Goal: Find specific page/section: Find specific page/section

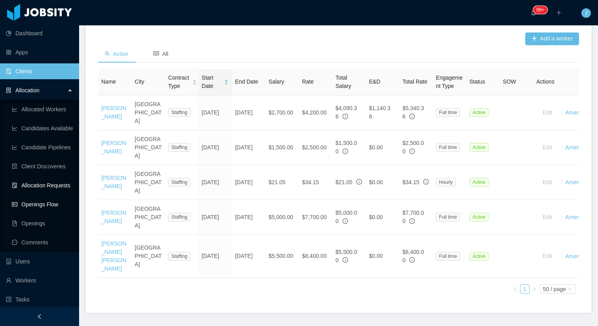
scroll to position [0, 39]
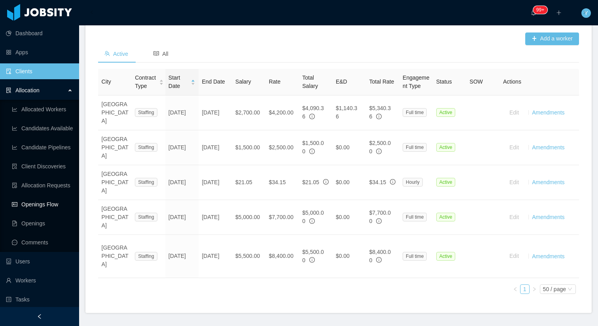
click at [28, 206] on link "Openings Flow" at bounding box center [42, 204] width 61 height 16
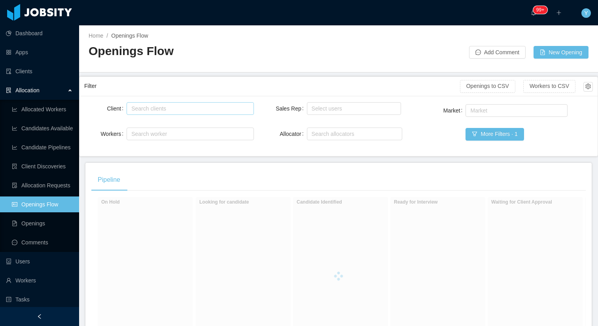
click at [232, 108] on div "Search clients" at bounding box center [188, 108] width 114 height 8
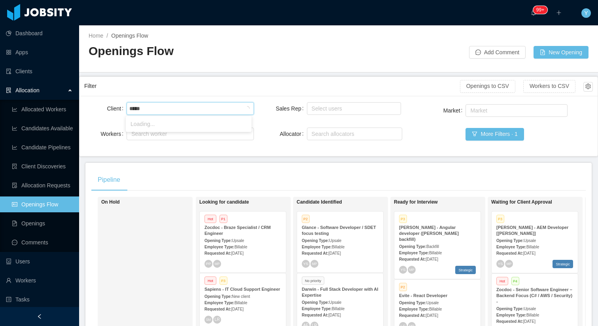
type input "******"
click at [207, 125] on li "McGraw-Hill Education" at bounding box center [189, 123] width 126 height 13
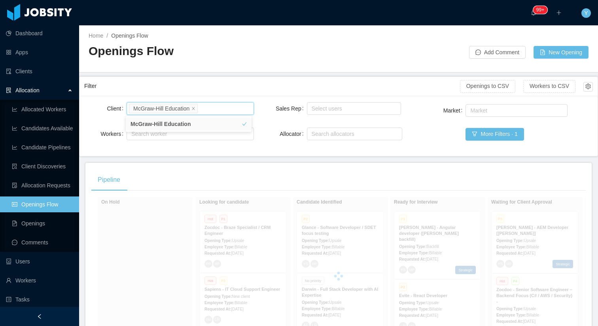
click at [251, 80] on div "Filter" at bounding box center [272, 86] width 376 height 15
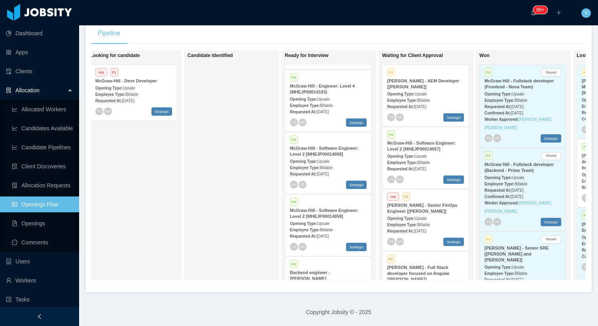
scroll to position [491, 0]
